Goal: Information Seeking & Learning: Learn about a topic

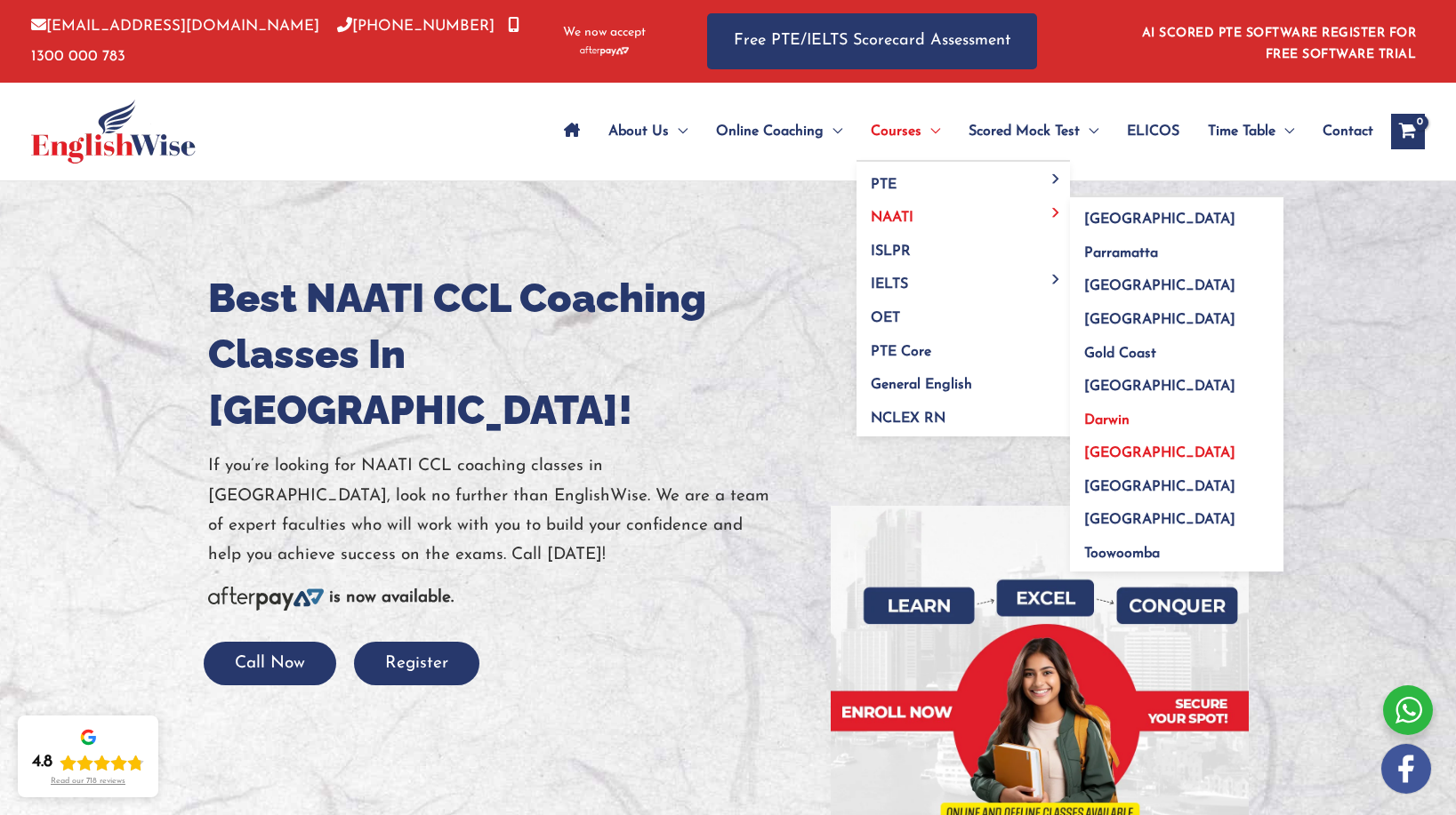
scroll to position [1, 0]
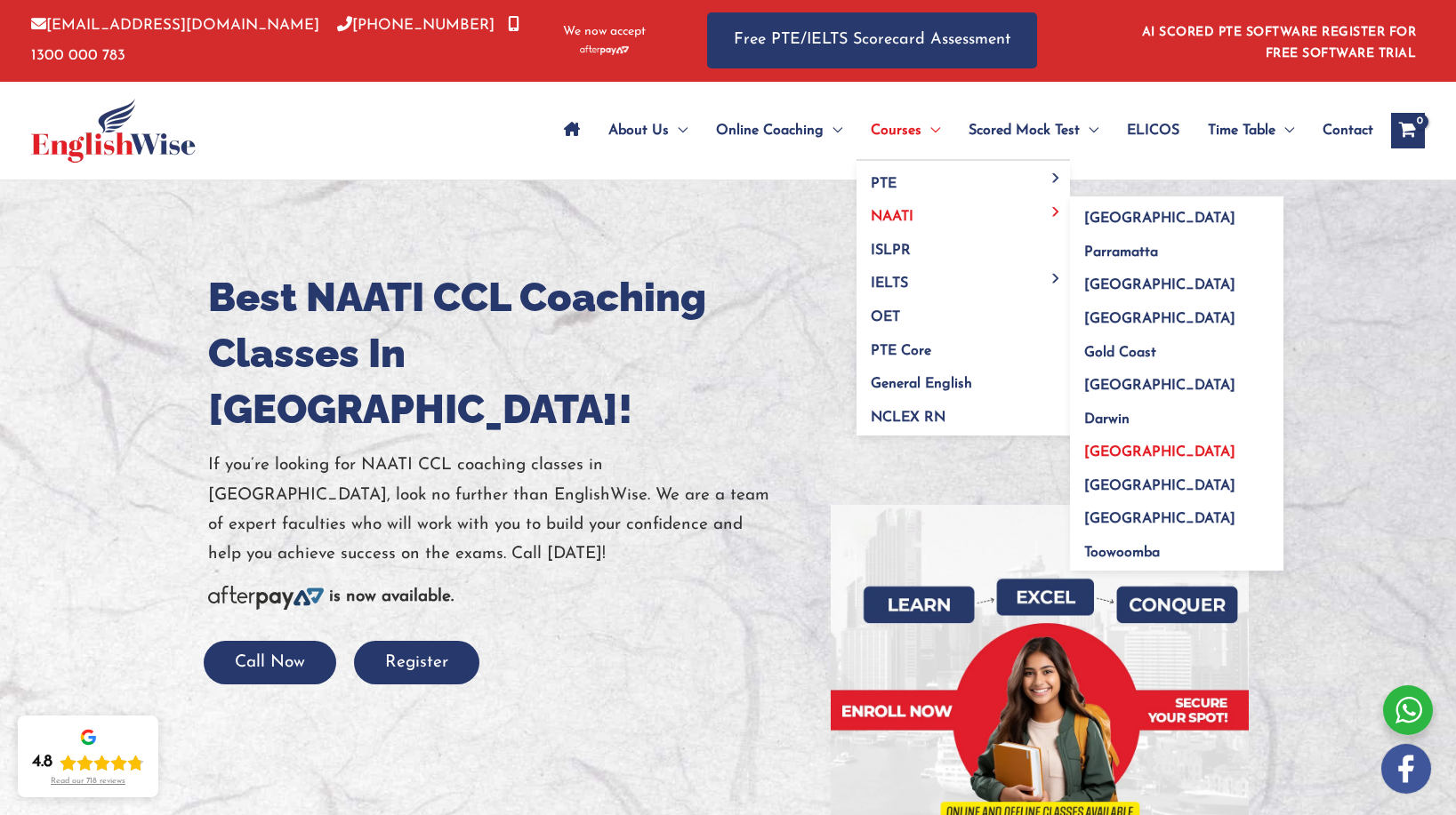
click at [1125, 452] on span "[GEOGRAPHIC_DATA]" at bounding box center [1159, 453] width 152 height 14
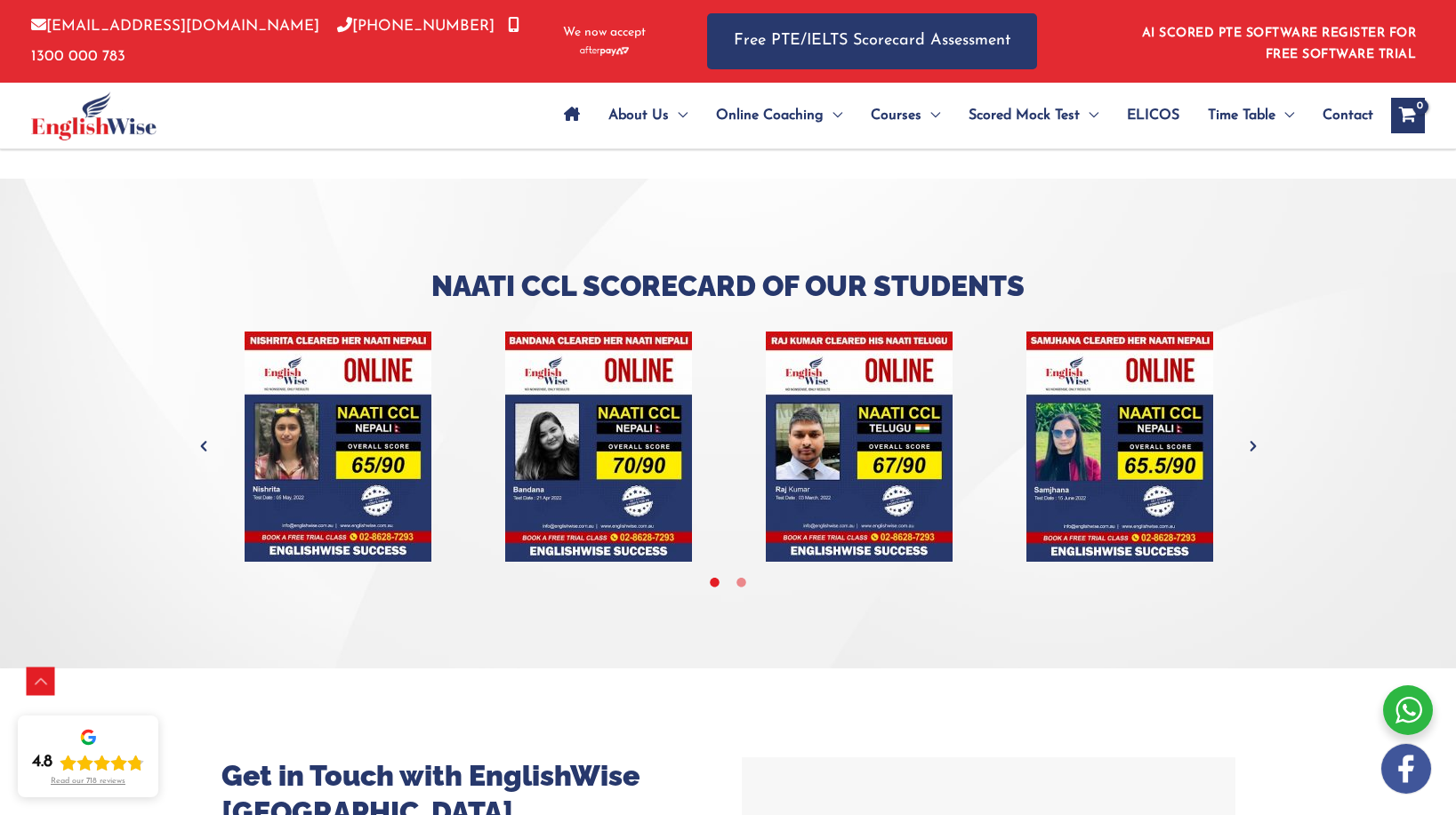
scroll to position [5449, 0]
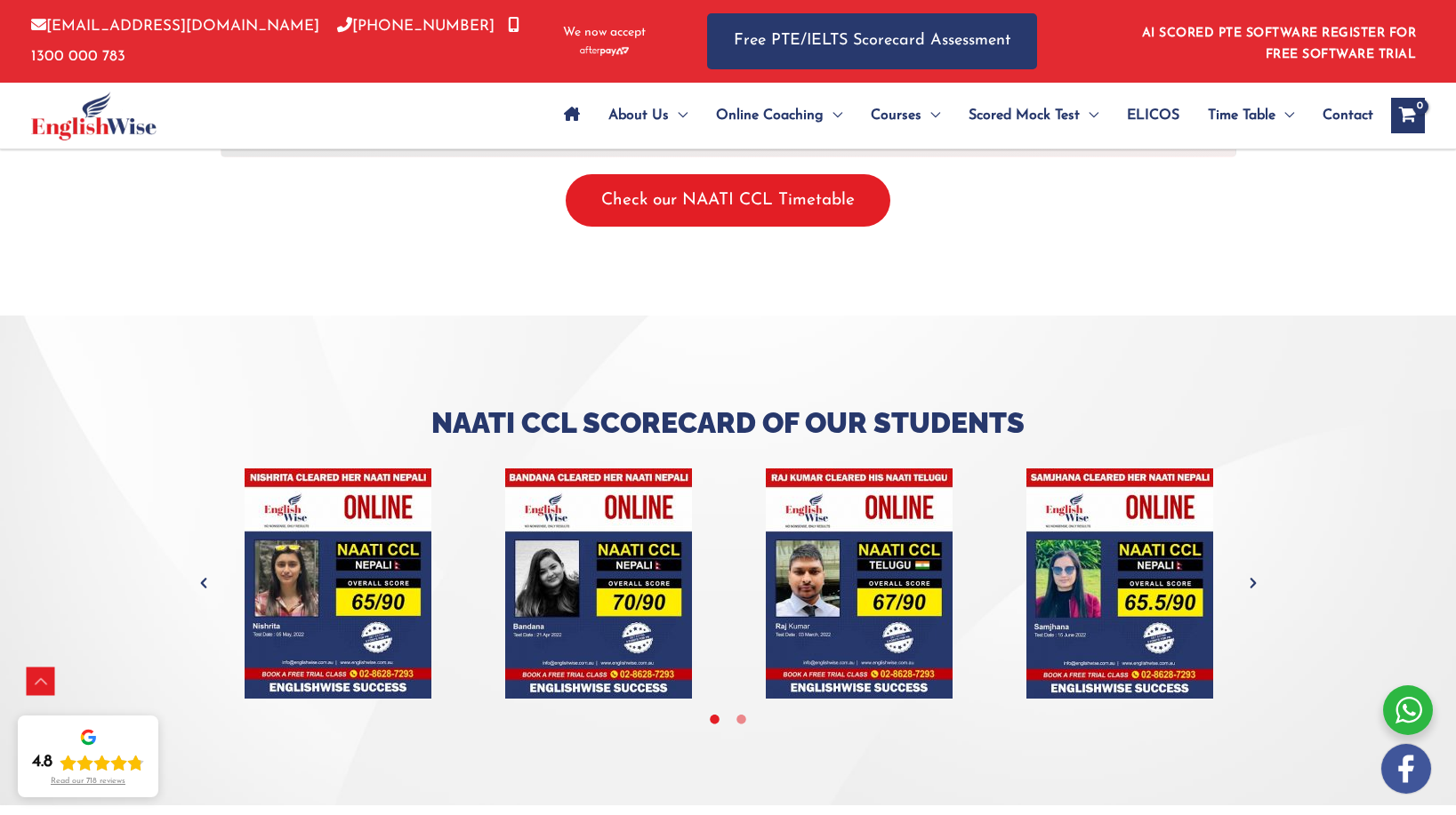
click at [808, 174] on button "Check our NAATI CCL Timetable" at bounding box center [728, 200] width 325 height 52
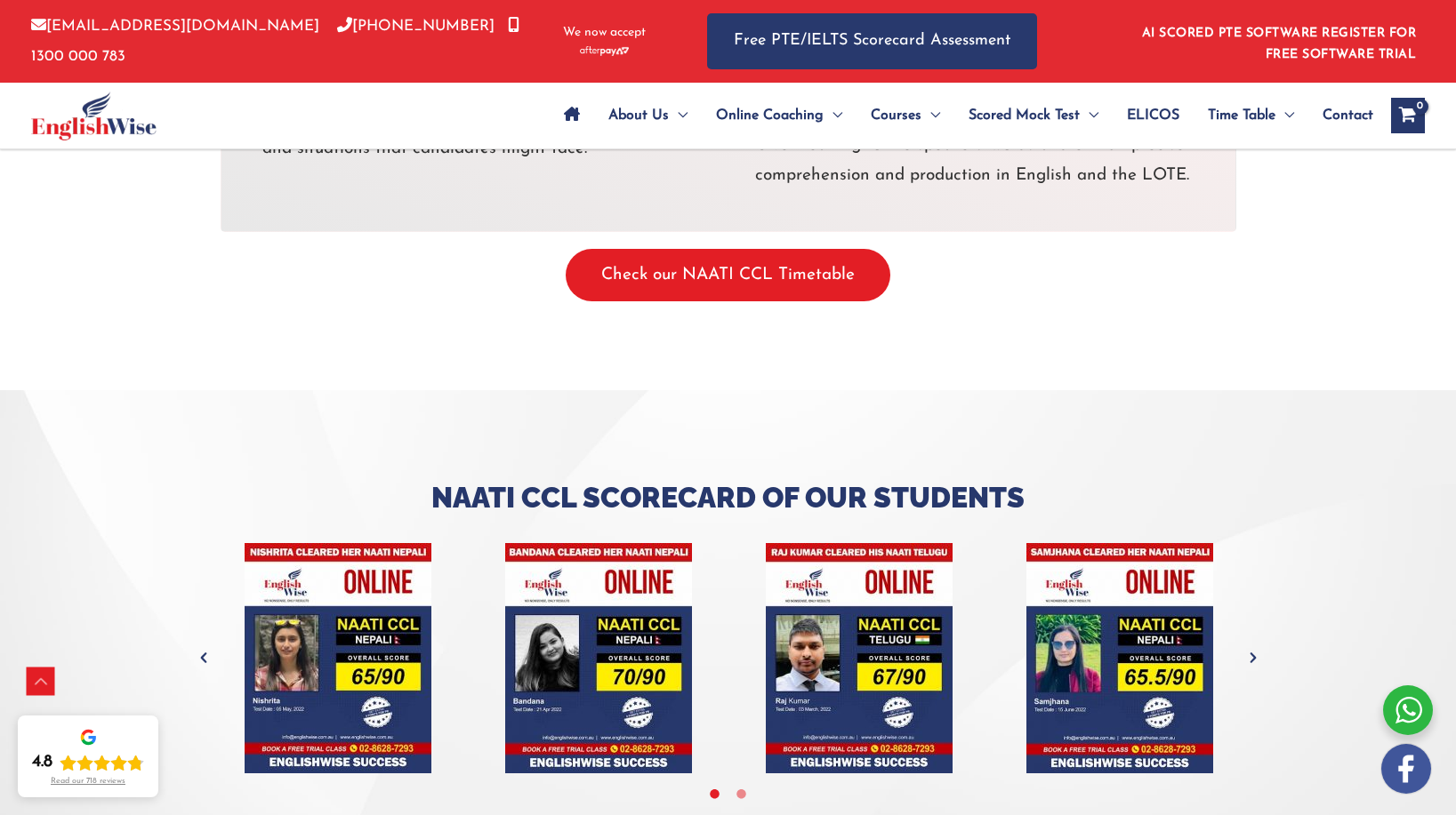
click at [751, 249] on button "Check our NAATI CCL Timetable" at bounding box center [728, 275] width 325 height 52
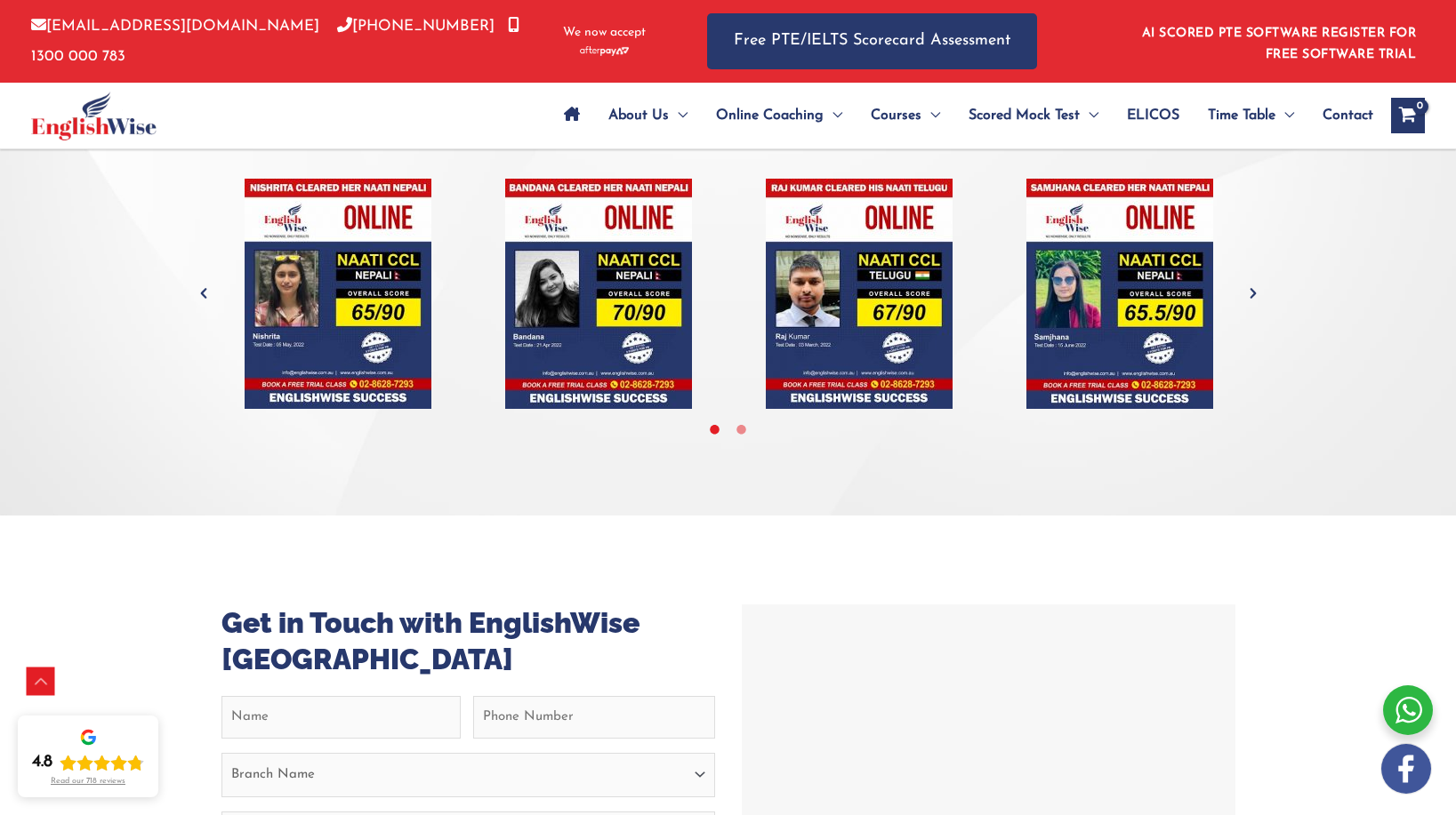
scroll to position [5817, 0]
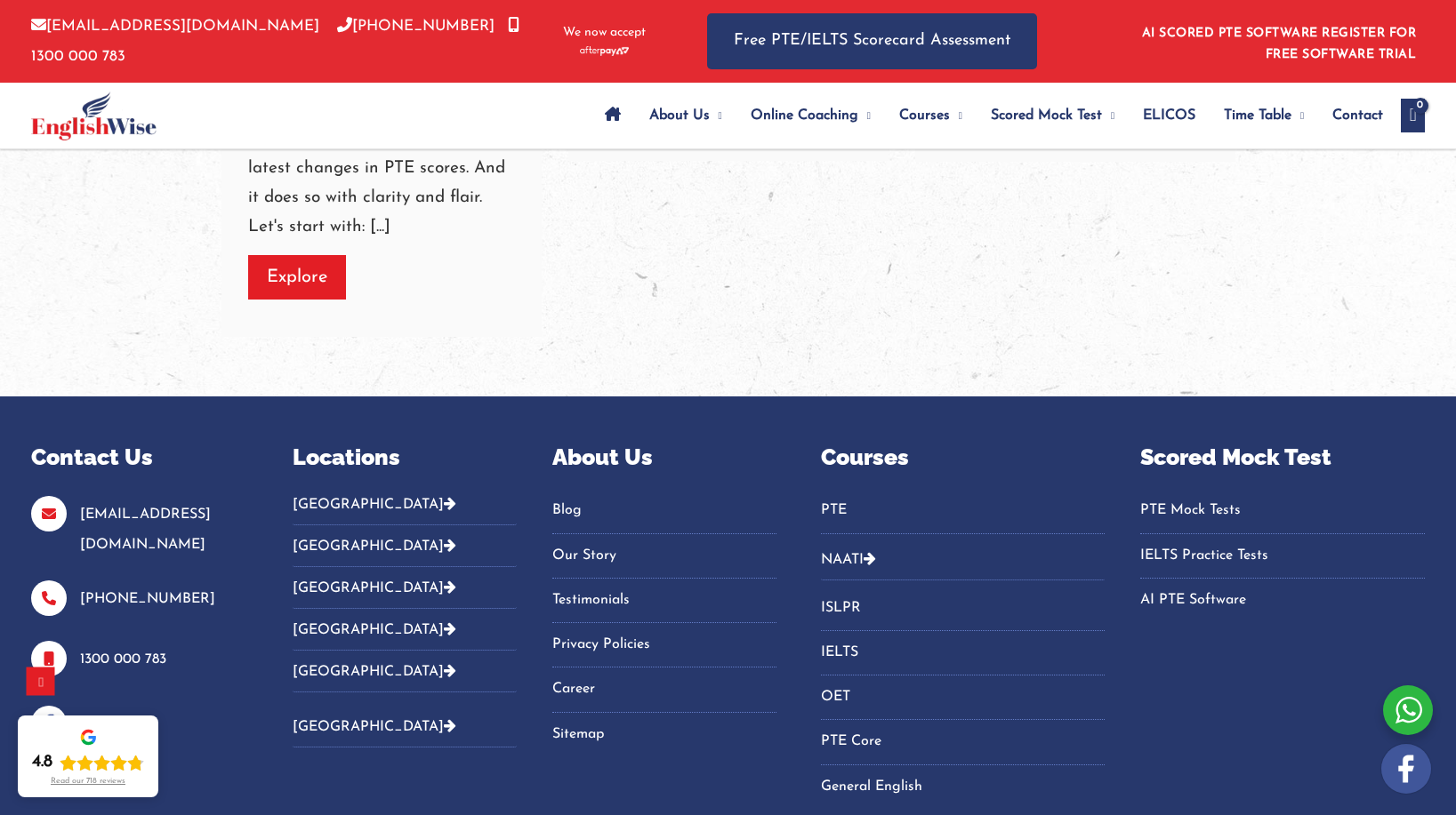
scroll to position [6104, 0]
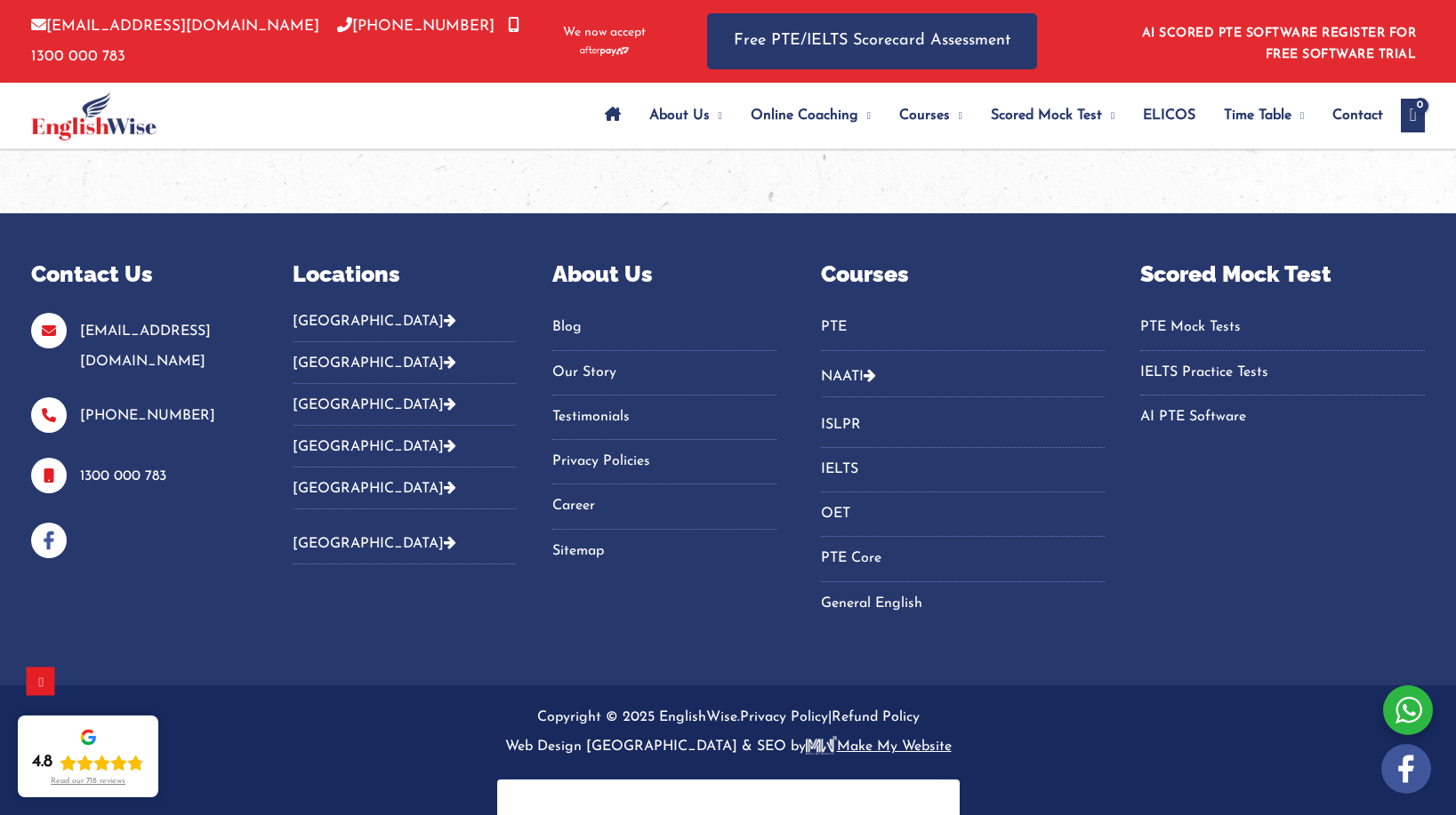
click at [1162, 313] on link "PTE Mock Tests" at bounding box center [1282, 327] width 284 height 30
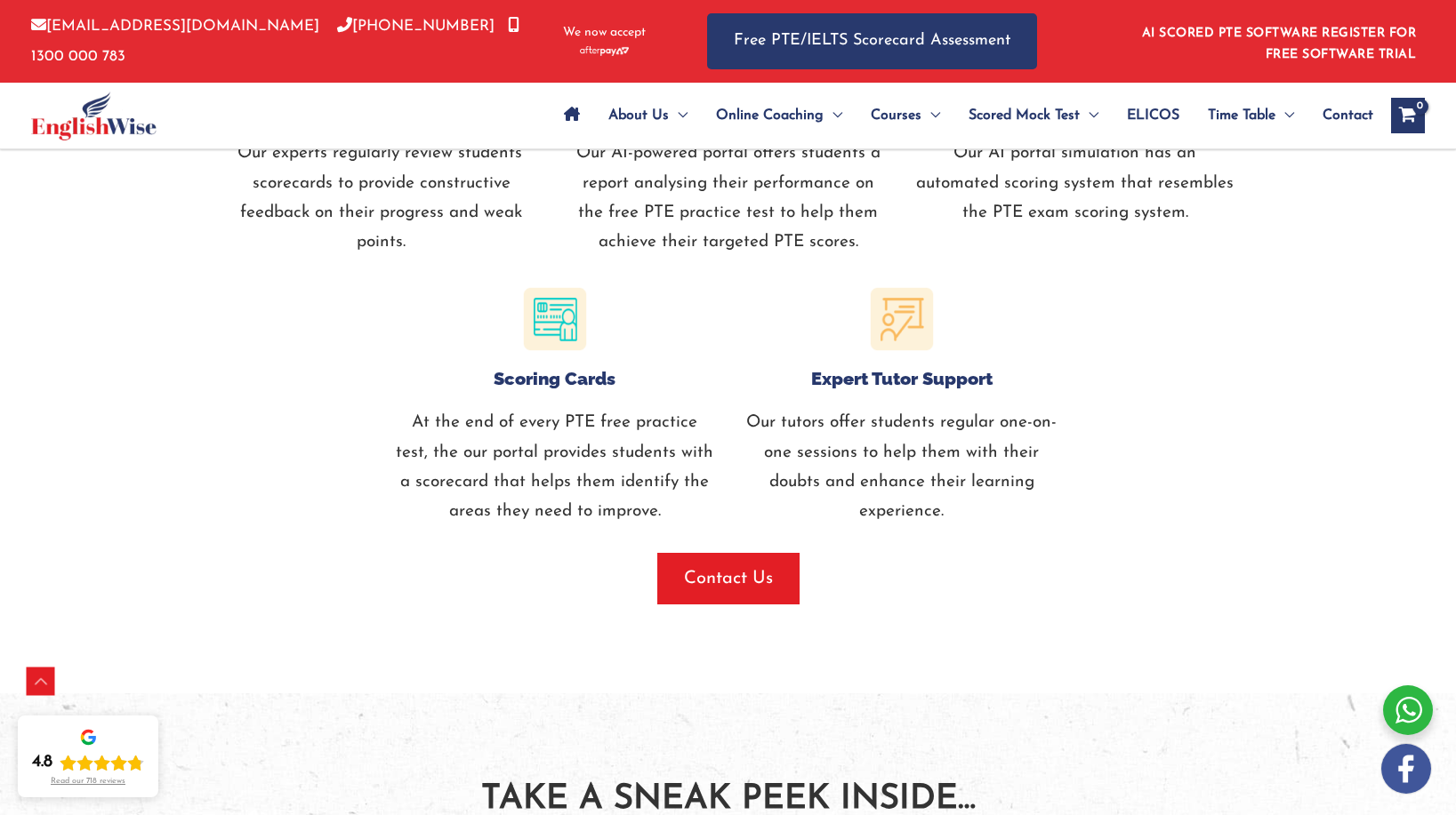
scroll to position [2162, 0]
